Goal: Task Accomplishment & Management: Manage account settings

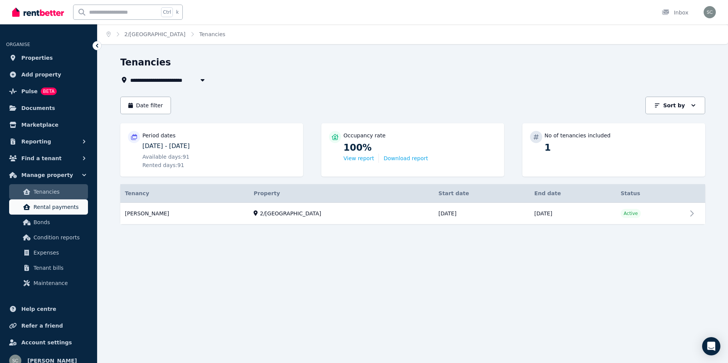
click at [67, 210] on span "Rental payments" at bounding box center [58, 206] width 51 height 9
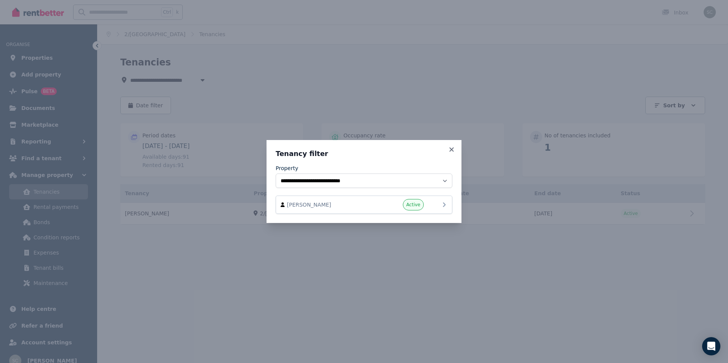
click at [417, 204] on span "Active" at bounding box center [413, 205] width 14 height 6
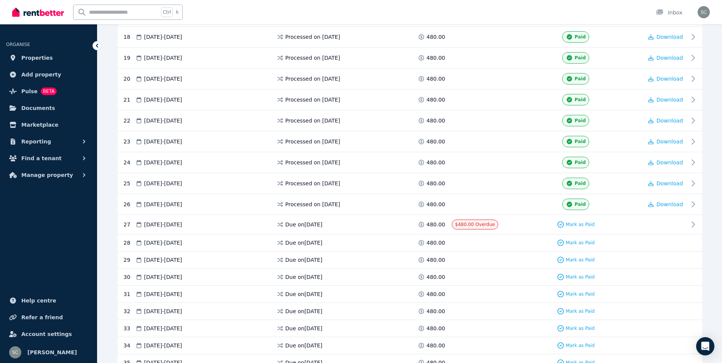
scroll to position [533, 0]
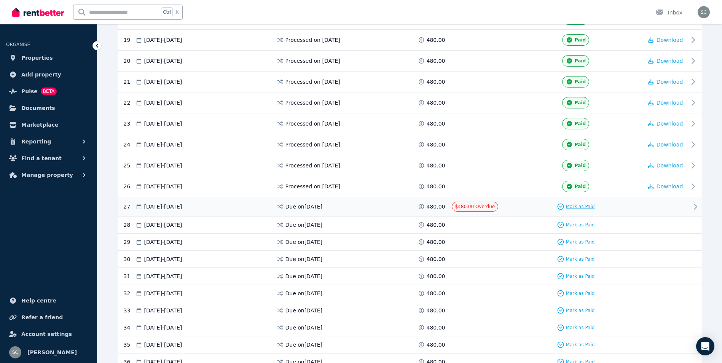
click at [573, 205] on span "Mark as Paid" at bounding box center [580, 207] width 29 height 6
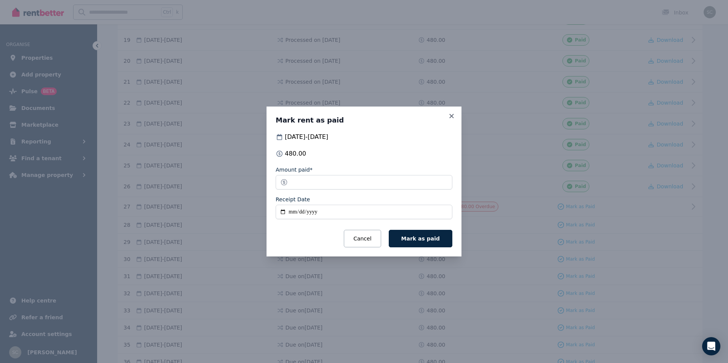
click at [291, 210] on input "Receipt Date" at bounding box center [363, 212] width 177 height 14
type input "**********"
click at [431, 234] on button "Mark as paid" at bounding box center [421, 239] width 64 height 18
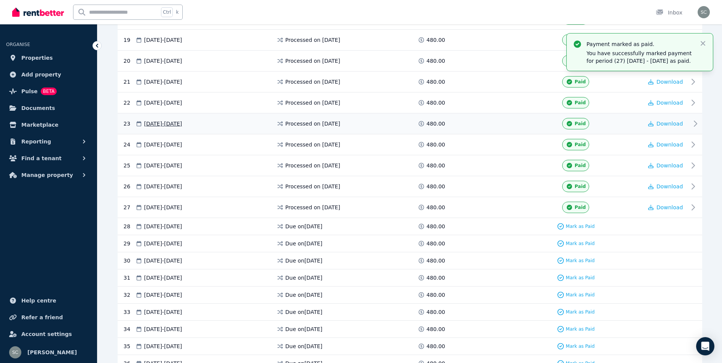
scroll to position [571, 0]
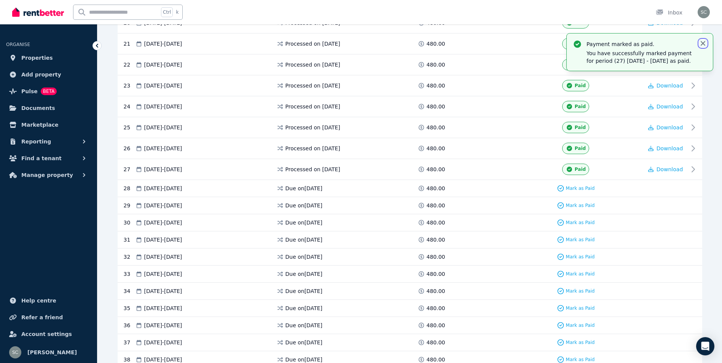
click at [704, 40] on icon "button" at bounding box center [703, 44] width 8 height 8
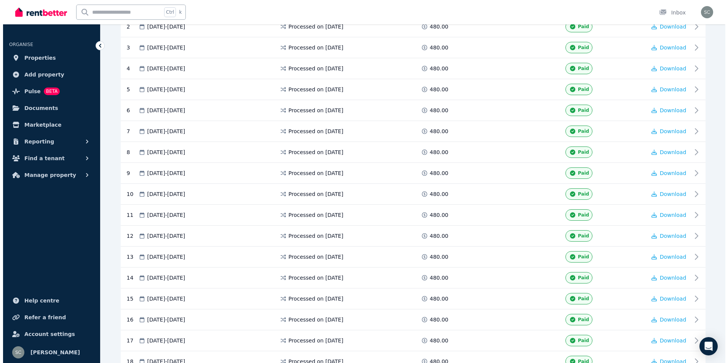
scroll to position [0, 0]
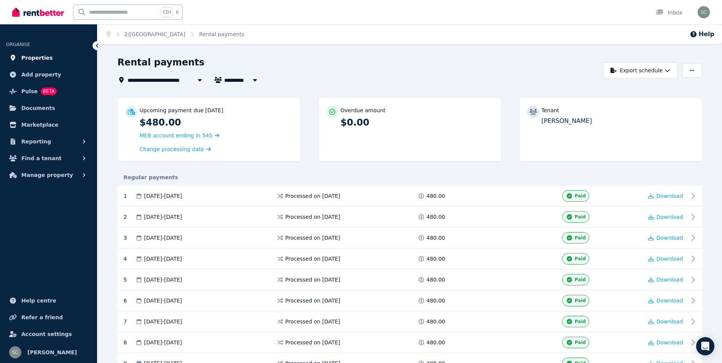
click at [33, 58] on span "Properties" at bounding box center [37, 57] width 32 height 9
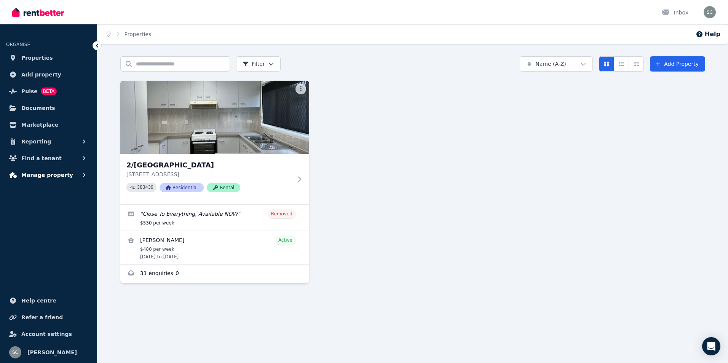
click at [83, 175] on icon "button" at bounding box center [84, 175] width 8 height 8
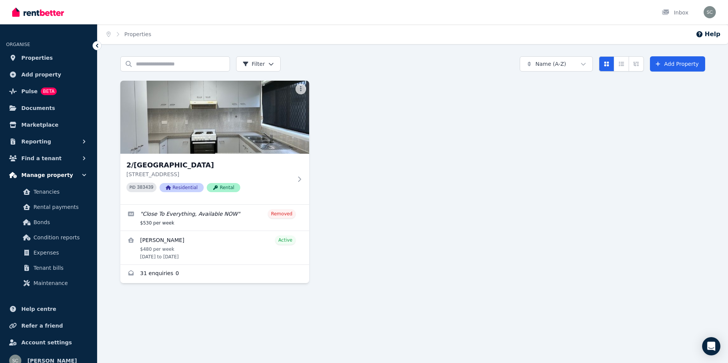
click at [83, 175] on icon "button" at bounding box center [84, 175] width 4 height 2
click at [83, 175] on icon "button" at bounding box center [84, 175] width 8 height 8
